Goal: Check status: Check status

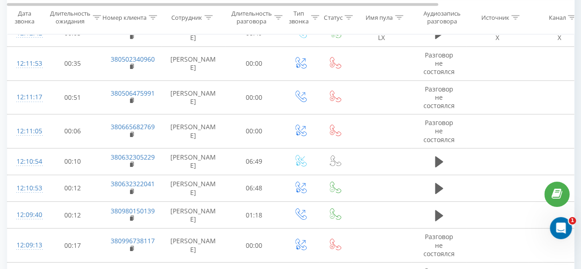
scroll to position [3253, 0]
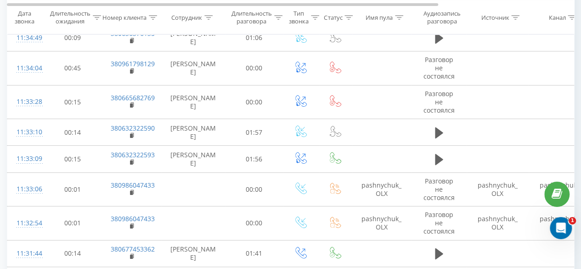
scroll to position [1704, 0]
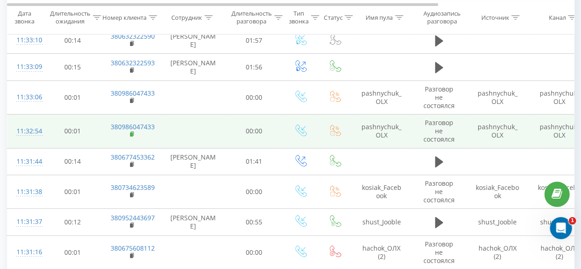
click at [131, 132] on rect at bounding box center [131, 134] width 3 height 4
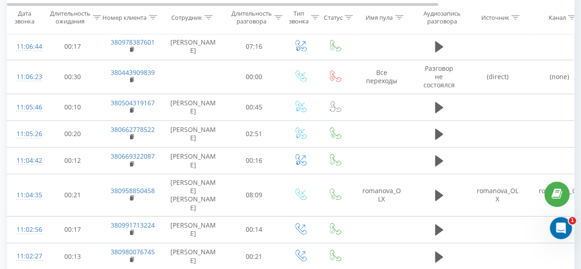
scroll to position [3182, 0]
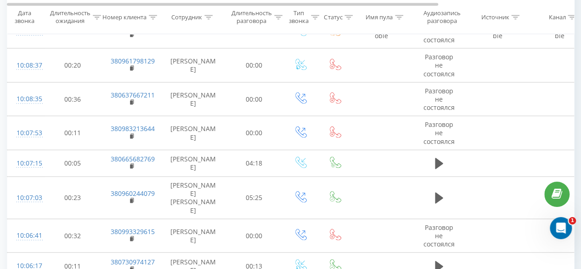
scroll to position [2714, 0]
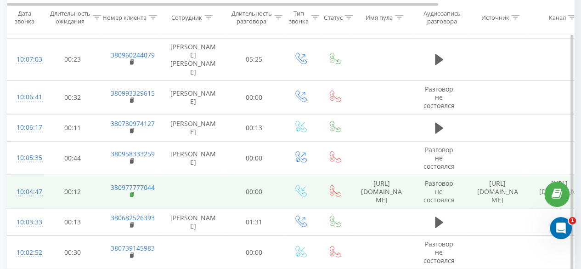
click at [132, 193] on rect at bounding box center [131, 195] width 3 height 4
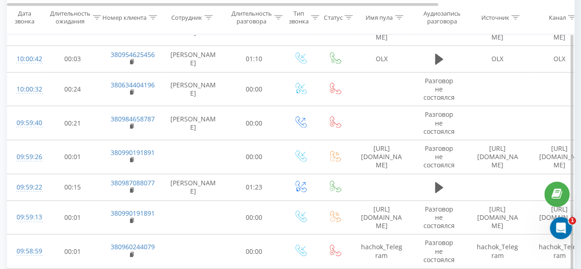
scroll to position [3081, 0]
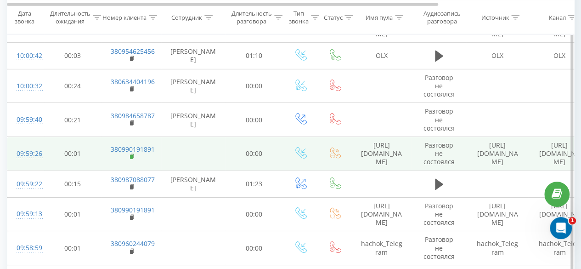
click at [131, 155] on rect at bounding box center [131, 157] width 3 height 4
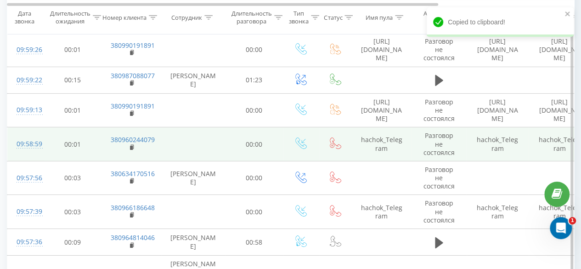
scroll to position [3260, 0]
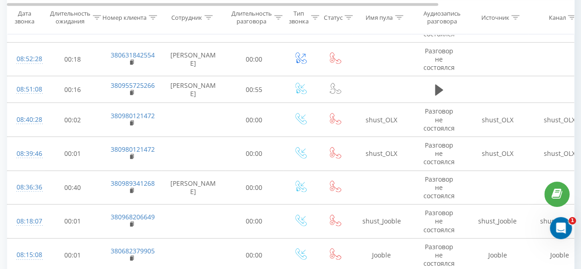
scroll to position [3049, 0]
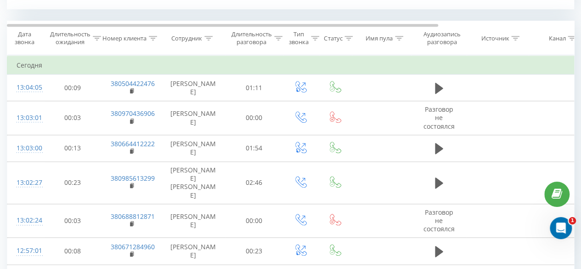
scroll to position [373, 0]
